Goal: Information Seeking & Learning: Learn about a topic

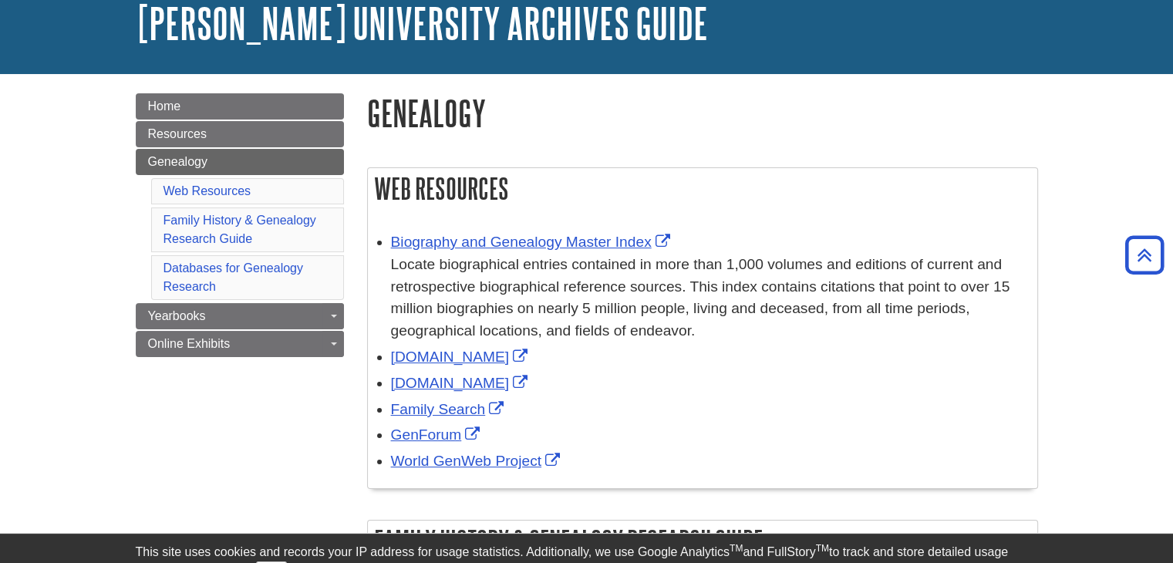
scroll to position [123, 0]
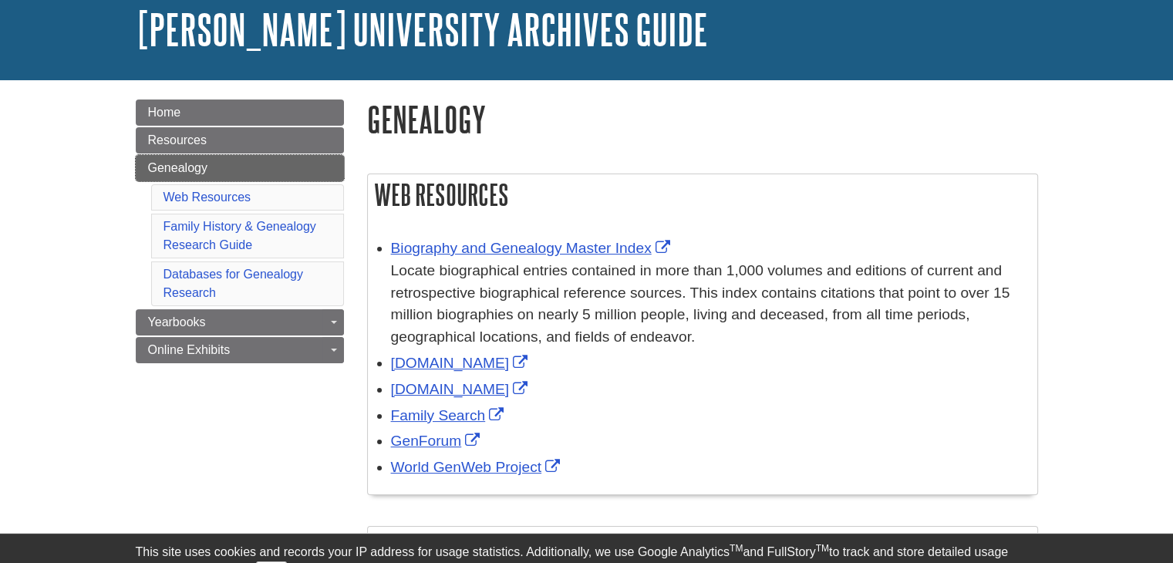
click at [253, 167] on link "Genealogy" at bounding box center [240, 168] width 208 height 26
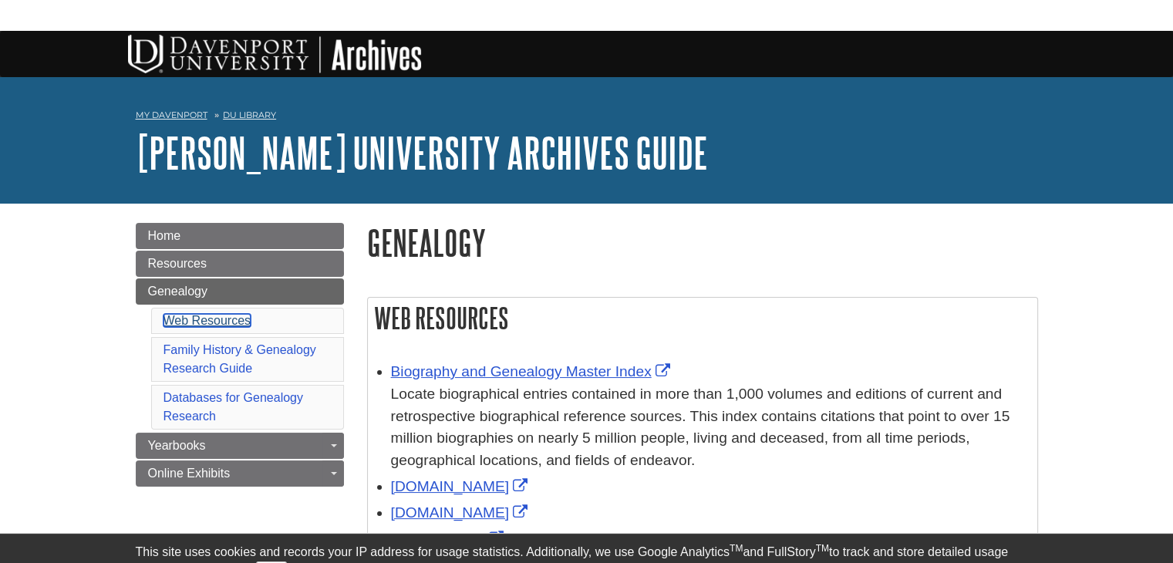
click at [244, 323] on link "Web Resources" at bounding box center [207, 320] width 88 height 13
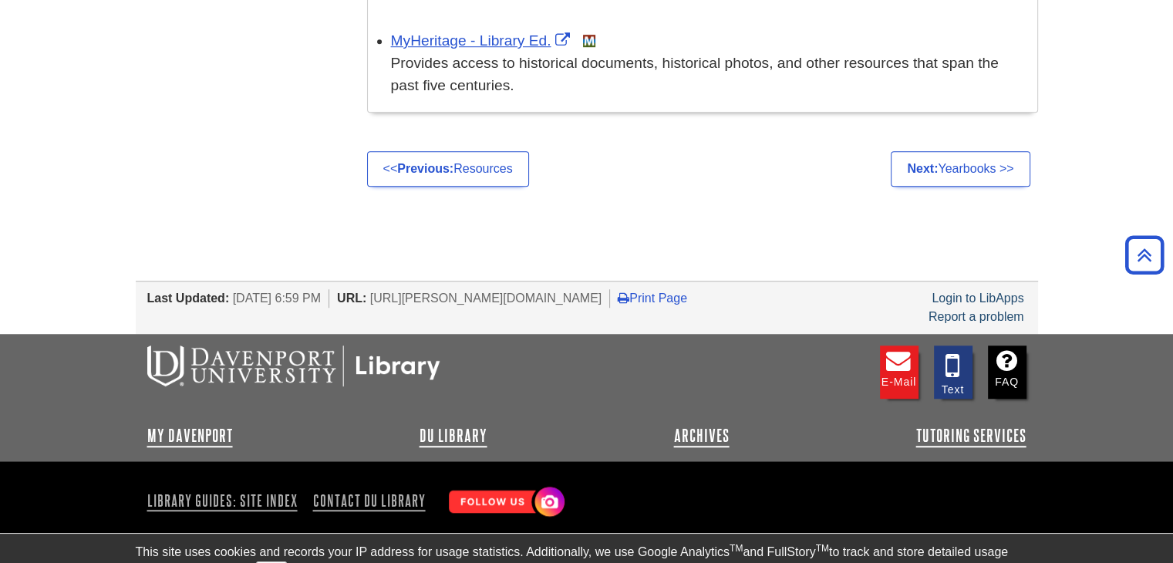
scroll to position [1160, 0]
